Goal: Task Accomplishment & Management: Complete application form

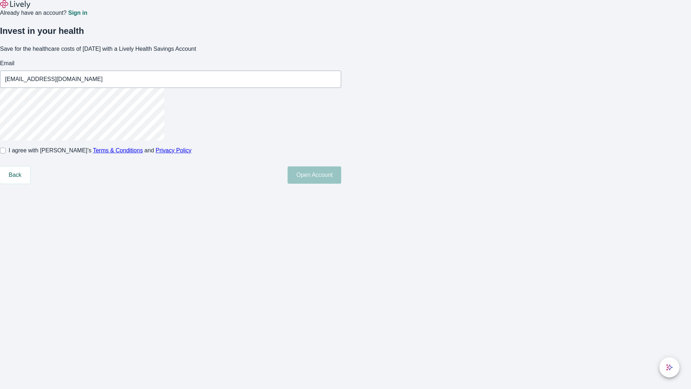
click at [6, 153] on input "I agree with Lively’s Terms & Conditions and Privacy Policy" at bounding box center [3, 151] width 6 height 6
checkbox input "true"
click at [341, 184] on button "Open Account" at bounding box center [315, 174] width 54 height 17
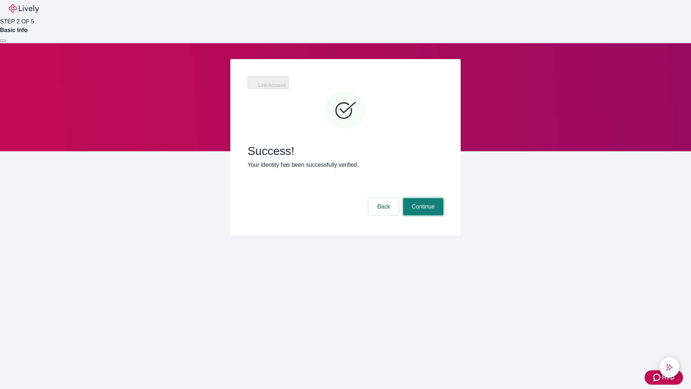
click at [422, 198] on button "Continue" at bounding box center [423, 206] width 40 height 17
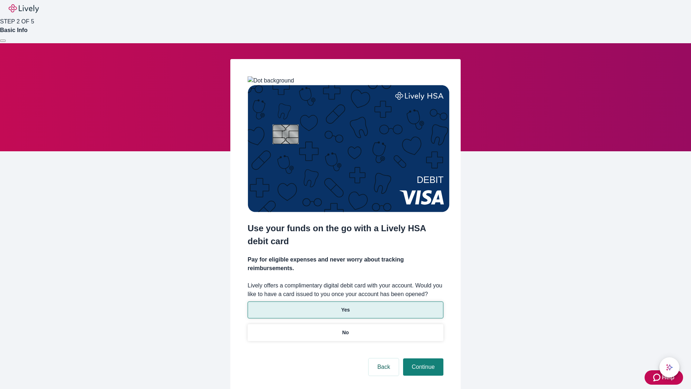
click at [345, 306] on p "Yes" at bounding box center [345, 310] width 9 height 8
click at [422, 358] on button "Continue" at bounding box center [423, 366] width 40 height 17
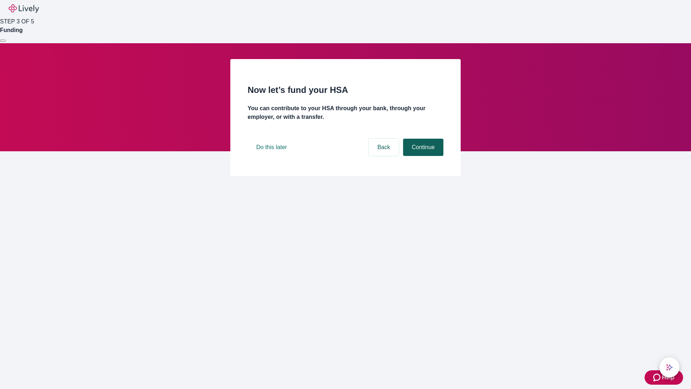
click at [422, 156] on button "Continue" at bounding box center [423, 147] width 40 height 17
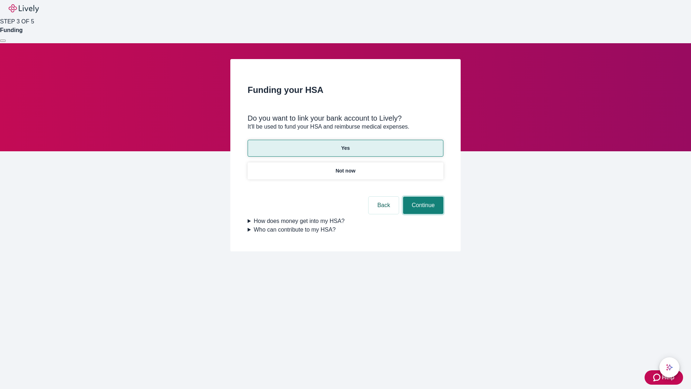
click at [422, 197] on button "Continue" at bounding box center [423, 205] width 40 height 17
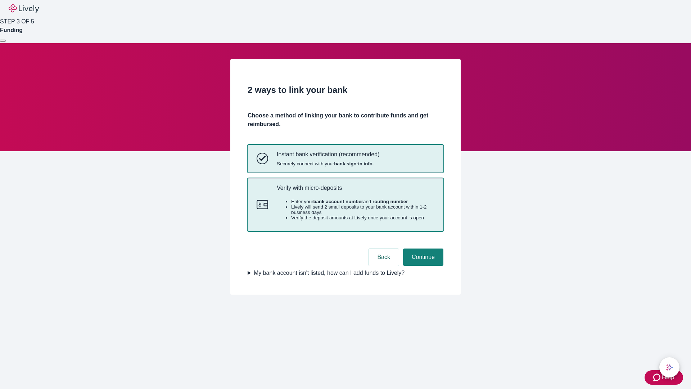
click at [355, 191] on p "Verify with micro-deposits" at bounding box center [356, 187] width 158 height 7
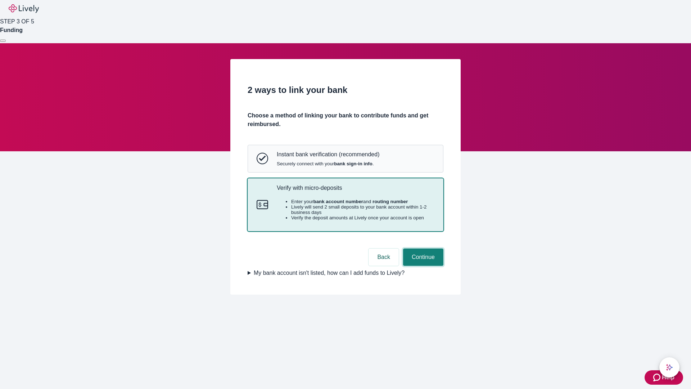
click at [422, 266] on button "Continue" at bounding box center [423, 256] width 40 height 17
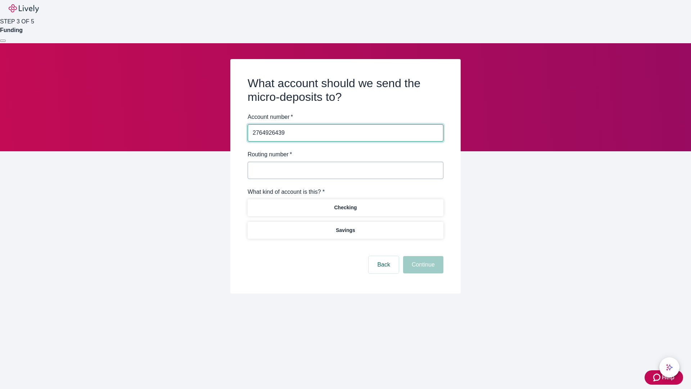
type input "2764926439"
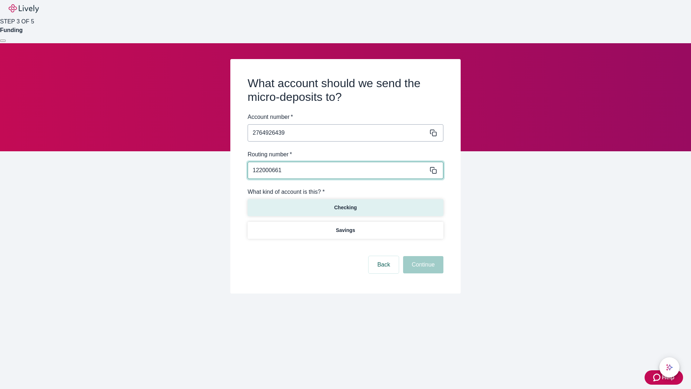
type input "122000661"
click at [345, 207] on p "Checking" at bounding box center [345, 208] width 23 height 8
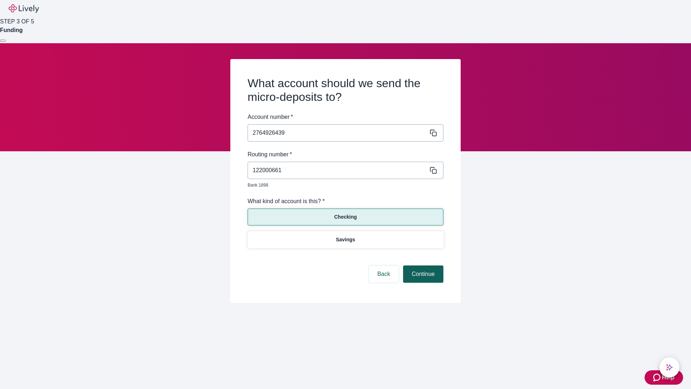
click at [422, 266] on button "Continue" at bounding box center [423, 273] width 40 height 17
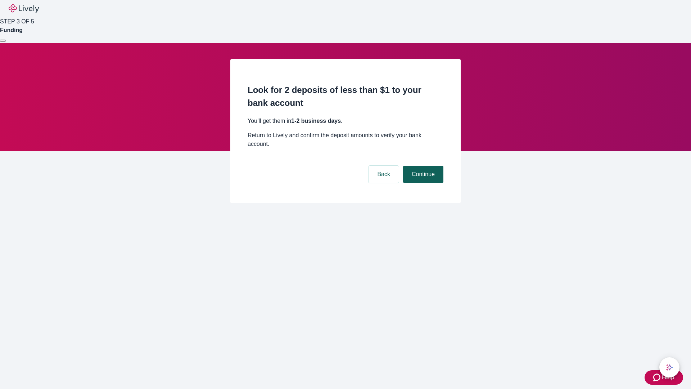
click at [422, 166] on button "Continue" at bounding box center [423, 174] width 40 height 17
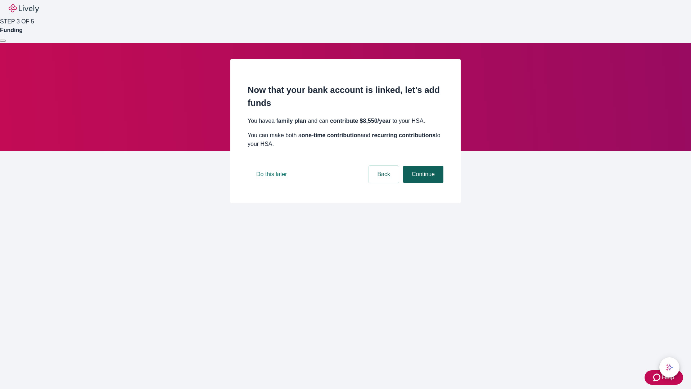
click at [422, 183] on button "Continue" at bounding box center [423, 174] width 40 height 17
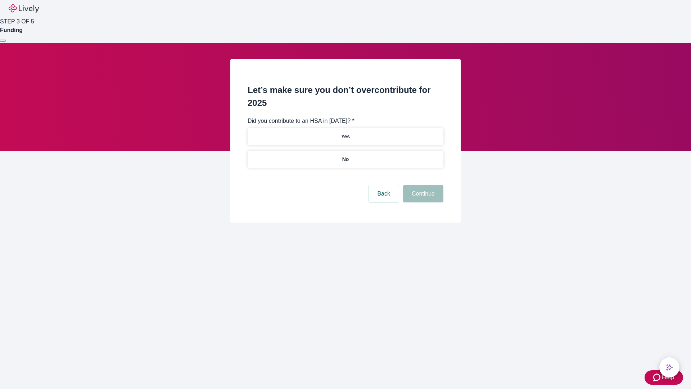
click at [345, 156] on p "No" at bounding box center [345, 160] width 7 height 8
click at [422, 185] on button "Continue" at bounding box center [423, 193] width 40 height 17
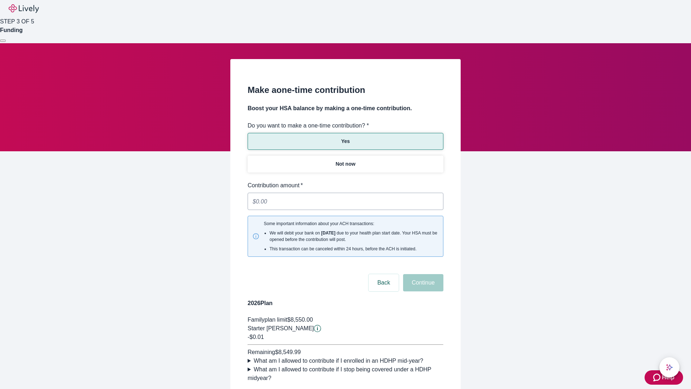
type input "0.01"
click at [422, 274] on button "Continue" at bounding box center [423, 282] width 40 height 17
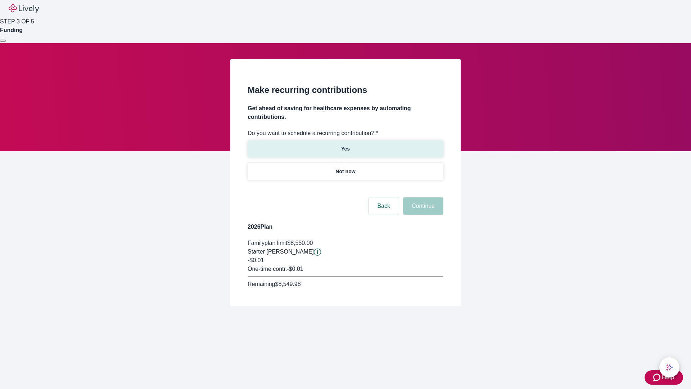
click at [345, 145] on p "Yes" at bounding box center [345, 149] width 9 height 8
click at [345, 189] on body "Help STEP 3 OF 5 Funding Make recurring contributions Get ahead of saving for h…" at bounding box center [345, 170] width 691 height 340
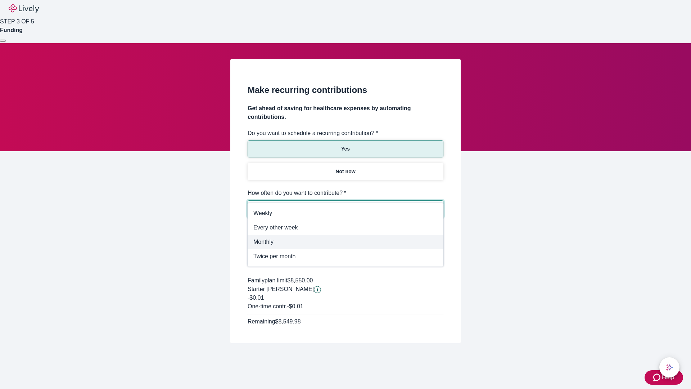
click at [346, 242] on span "Monthly" at bounding box center [345, 242] width 184 height 9
type input "Monthly"
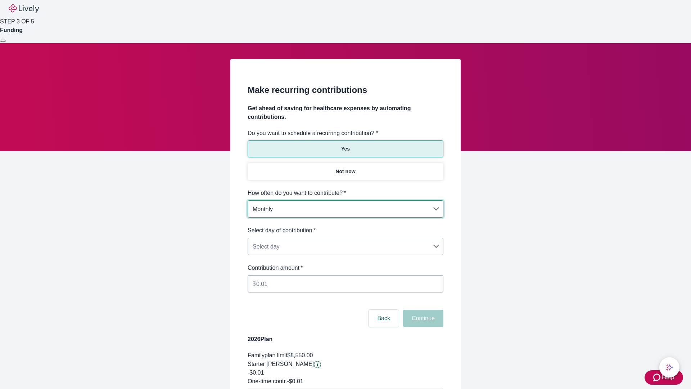
click at [345, 226] on body "Help STEP 3 OF 5 Funding Make recurring contributions Get ahead of saving for h…" at bounding box center [345, 226] width 691 height 453
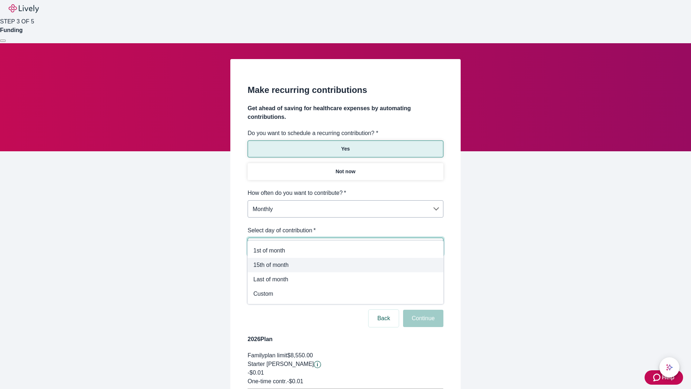
click at [346, 265] on span "15th of month" at bounding box center [345, 265] width 184 height 9
type input "Monthly15th"
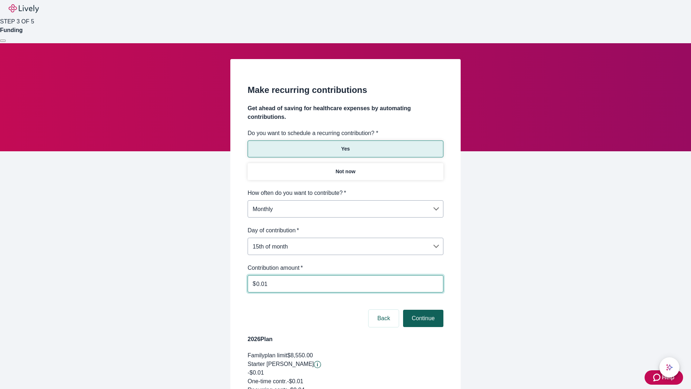
click at [422, 310] on button "Continue" at bounding box center [423, 318] width 40 height 17
